Goal: Task Accomplishment & Management: Complete application form

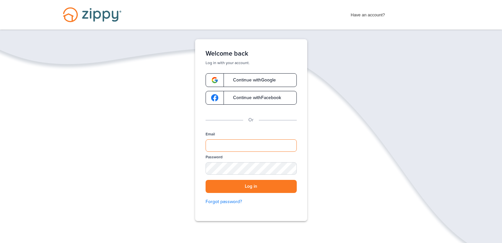
type input "**********"
click at [236, 194] on div "**********" at bounding box center [251, 170] width 91 height 79
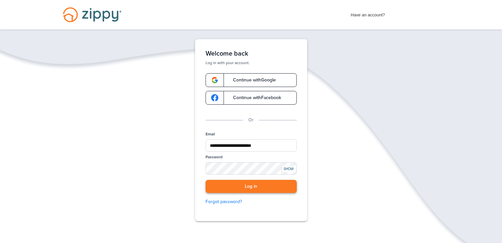
click at [231, 189] on button "Log in" at bounding box center [251, 186] width 91 height 13
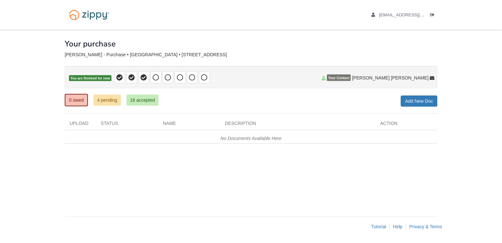
click at [170, 122] on div "Name" at bounding box center [189, 125] width 62 height 10
click at [419, 103] on link "Add New Doc" at bounding box center [419, 100] width 37 height 11
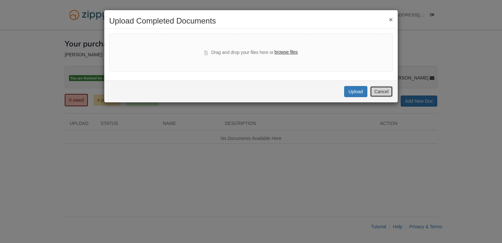
click at [378, 91] on button "Cancel" at bounding box center [381, 91] width 23 height 11
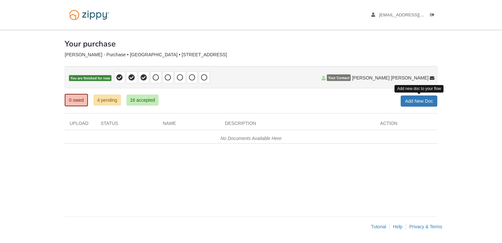
click at [250, 123] on div "Description" at bounding box center [297, 125] width 155 height 10
click at [155, 76] on icon at bounding box center [156, 77] width 7 height 7
click at [168, 77] on icon at bounding box center [168, 77] width 7 height 7
click at [175, 78] on span at bounding box center [180, 77] width 11 height 12
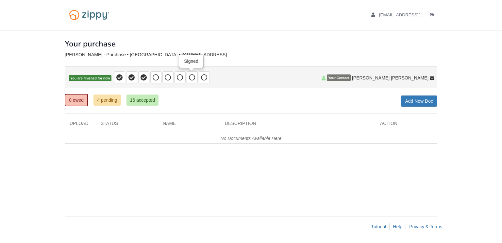
click at [189, 79] on icon at bounding box center [192, 77] width 7 height 7
click at [203, 76] on icon at bounding box center [204, 77] width 7 height 7
click at [104, 13] on img at bounding box center [89, 15] width 49 height 17
click at [75, 16] on img at bounding box center [89, 15] width 49 height 17
drag, startPoint x: 129, startPoint y: 53, endPoint x: 222, endPoint y: 59, distance: 93.0
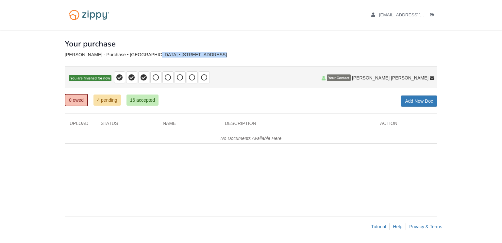
click at [222, 59] on div "× × × Pending Add Document Notice document will be included in the email sent t…" at bounding box center [251, 120] width 373 height 180
copy div "[STREET_ADDRESS]"
click at [135, 29] on div "angelharlan1996@gmail.com Logout" at bounding box center [251, 15] width 382 height 30
drag, startPoint x: 129, startPoint y: 55, endPoint x: 228, endPoint y: 42, distance: 99.5
click at [228, 42] on div "× × × Pending Add Document Notice document will be included in the email sent t…" at bounding box center [251, 120] width 373 height 180
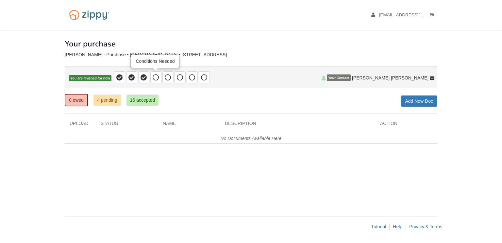
click at [156, 78] on icon at bounding box center [156, 77] width 7 height 7
click at [433, 13] on icon "Log out" at bounding box center [432, 15] width 5 height 5
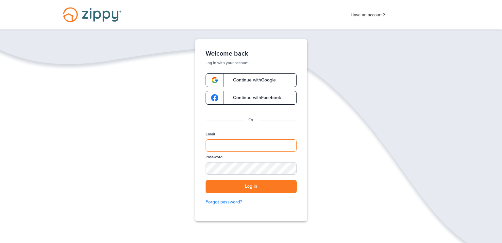
type input "**********"
click at [264, 185] on button "Log in" at bounding box center [251, 186] width 91 height 13
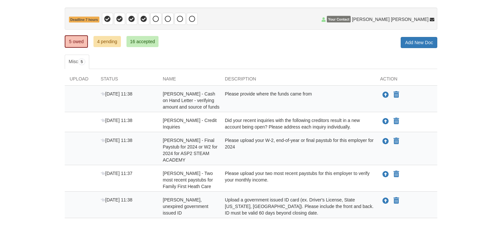
scroll to position [85, 0]
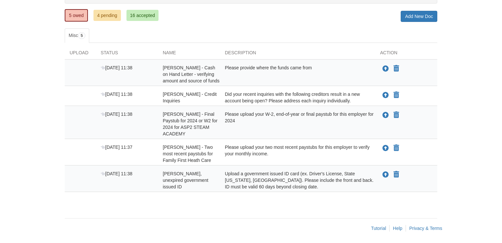
click at [477, 65] on body "[EMAIL_ADDRESS][DOMAIN_NAME] Logout" at bounding box center [251, 79] width 502 height 329
click at [386, 172] on icon "Upload Angel Harlan - Valid, unexpired government issued ID" at bounding box center [385, 175] width 7 height 7
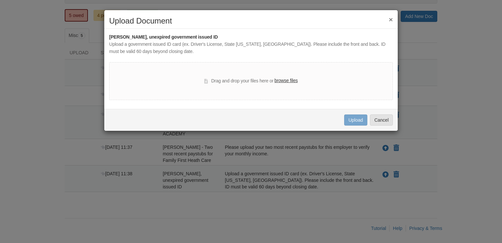
click at [233, 85] on div "Drag and drop your files here or browse files" at bounding box center [250, 81] width 93 height 8
click at [279, 80] on label "browse files" at bounding box center [286, 80] width 23 height 7
click at [0, 0] on input "browse files" at bounding box center [0, 0] width 0 height 0
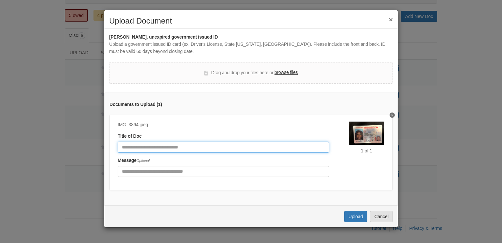
click at [163, 145] on input "Document Title" at bounding box center [224, 147] width 212 height 11
type input "**********"
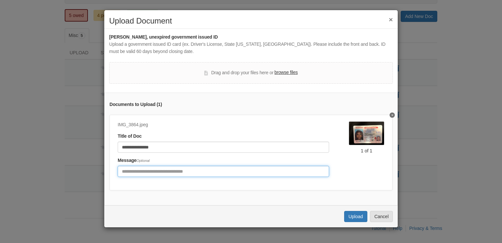
click at [161, 172] on input "Include any comments on this document" at bounding box center [224, 171] width 212 height 11
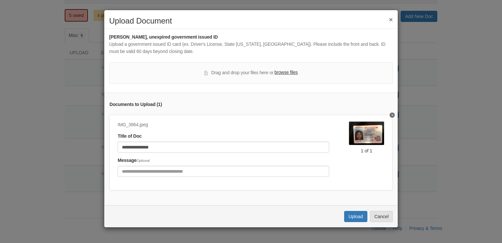
click at [282, 74] on label "browse files" at bounding box center [286, 72] width 23 height 7
click at [0, 0] on input "browse files" at bounding box center [0, 0] width 0 height 0
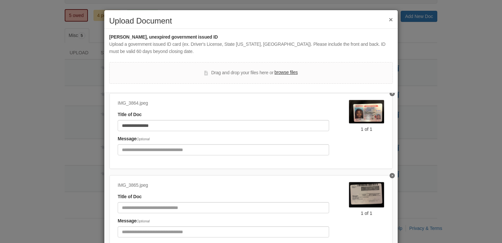
scroll to position [31, 0]
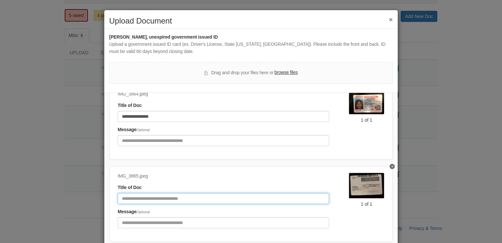
click at [154, 197] on input "Document Title" at bounding box center [224, 198] width 212 height 11
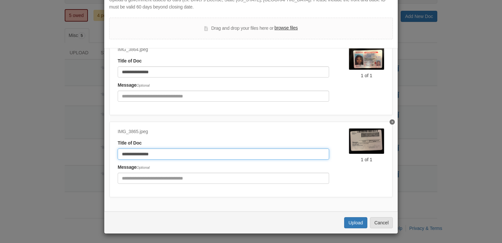
type input "**********"
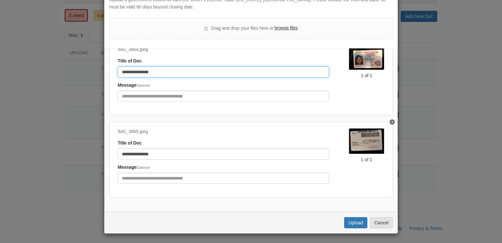
click at [159, 75] on input "**********" at bounding box center [224, 71] width 212 height 11
type input "**********"
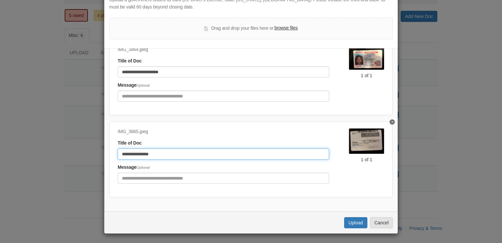
click at [165, 150] on input "**********" at bounding box center [224, 153] width 212 height 11
type input "**********"
click at [357, 222] on button "Upload" at bounding box center [355, 222] width 23 height 11
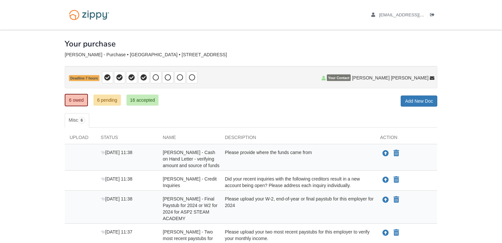
scroll to position [87, 0]
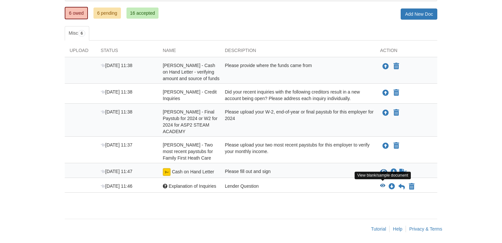
click at [381, 183] on icon "View Explanation of Inquiries" at bounding box center [382, 185] width 5 height 5
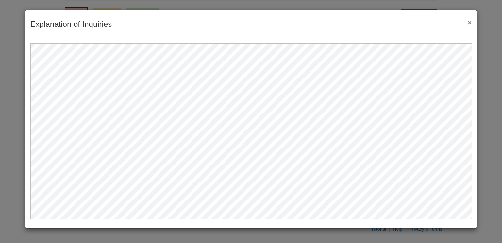
click at [470, 24] on button "×" at bounding box center [468, 22] width 8 height 7
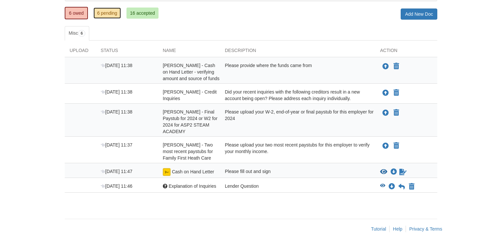
click at [115, 16] on link "6 pending" at bounding box center [106, 13] width 27 height 11
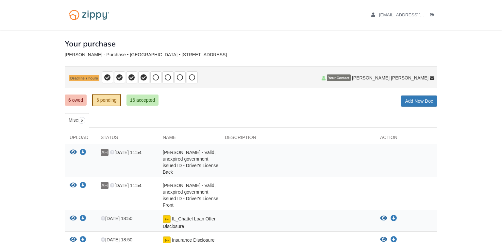
click at [86, 84] on p "Deadline 7 hours" at bounding box center [251, 77] width 373 height 22
click at [74, 98] on link "6 owed" at bounding box center [76, 99] width 22 height 11
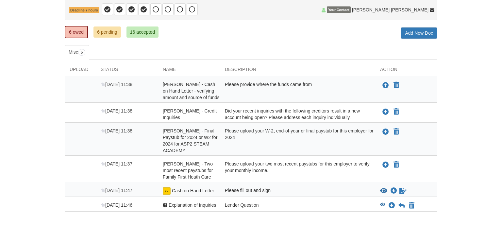
scroll to position [68, 0]
click at [385, 131] on icon "Upload Angel Harlan - Final Paystub for 2024 or W2 for 2024 for ASP2 STEAM ACAD…" at bounding box center [385, 132] width 7 height 7
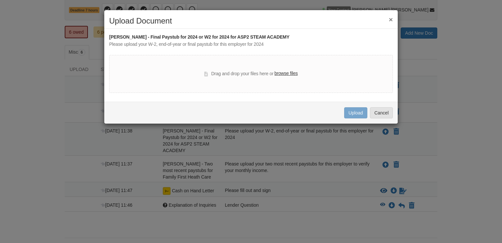
click at [291, 74] on label "browse files" at bounding box center [286, 73] width 23 height 7
click at [0, 0] on input "browse files" at bounding box center [0, 0] width 0 height 0
click at [378, 115] on button "Cancel" at bounding box center [381, 112] width 23 height 11
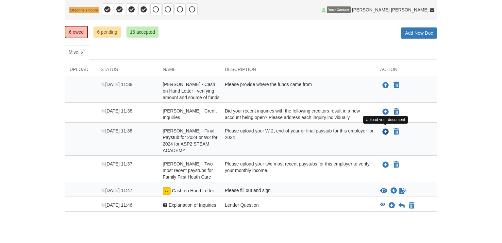
click at [384, 129] on icon "Upload Angel Harlan - Final Paystub for 2024 or W2 for 2024 for ASP2 STEAM ACAD…" at bounding box center [385, 132] width 7 height 7
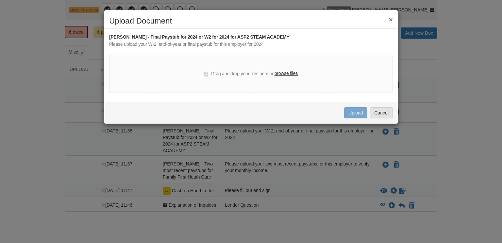
click at [281, 76] on label "browse files" at bounding box center [286, 73] width 23 height 7
click at [0, 0] on input "browse files" at bounding box center [0, 0] width 0 height 0
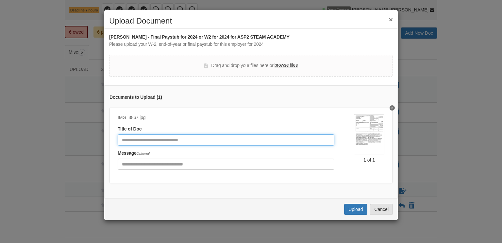
click at [171, 139] on input "Document Title" at bounding box center [226, 139] width 217 height 11
type input "*****"
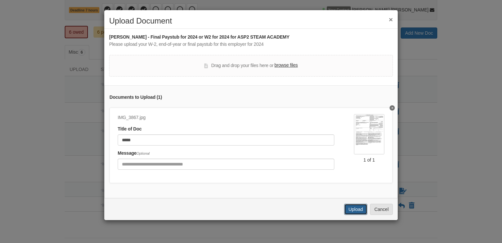
click at [352, 211] on button "Upload" at bounding box center [355, 209] width 23 height 11
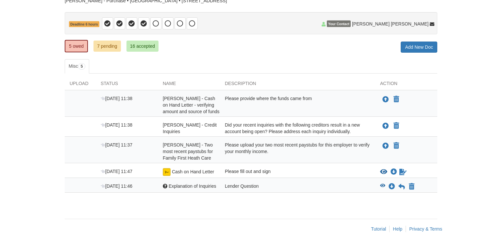
scroll to position [54, 0]
click at [391, 185] on icon "Download Explanation of Inquiries" at bounding box center [392, 186] width 7 height 7
click at [164, 184] on div at bounding box center [165, 186] width 5 height 5
click at [383, 123] on icon "Upload Angel Harlan - Credit Inquiries" at bounding box center [385, 126] width 7 height 7
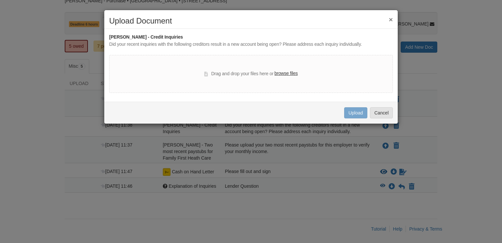
click at [392, 21] on button "×" at bounding box center [391, 19] width 4 height 7
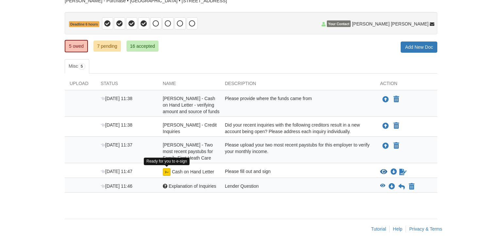
click at [169, 169] on img at bounding box center [167, 172] width 8 height 8
click at [400, 170] on icon "Sign Form" at bounding box center [402, 172] width 7 height 7
click at [169, 170] on img at bounding box center [167, 172] width 8 height 8
click at [406, 170] on icon "Sign Form" at bounding box center [402, 172] width 7 height 7
